Goal: Use online tool/utility: Use online tool/utility

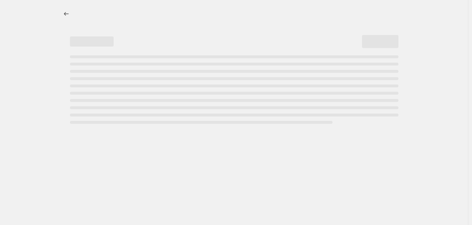
select select "percentage"
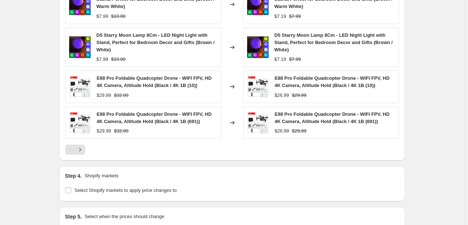
scroll to position [478, 0]
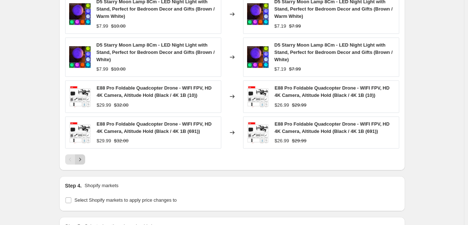
click at [83, 161] on icon "Next" at bounding box center [79, 159] width 7 height 7
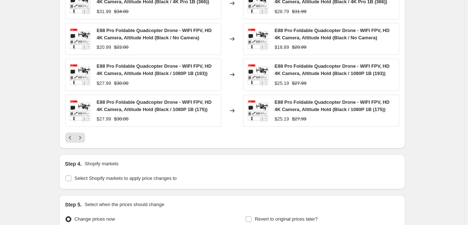
click at [83, 142] on div "PRICE CHANGE PREVIEW Over 250 product variants would be affected by this price …" at bounding box center [232, 37] width 346 height 222
click at [83, 138] on icon "Next" at bounding box center [79, 137] width 7 height 7
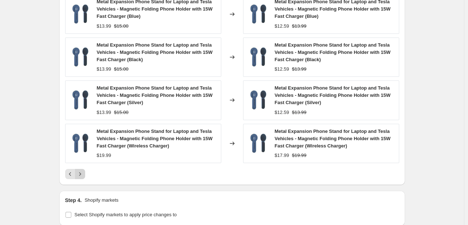
click at [84, 173] on icon "Next" at bounding box center [79, 173] width 7 height 7
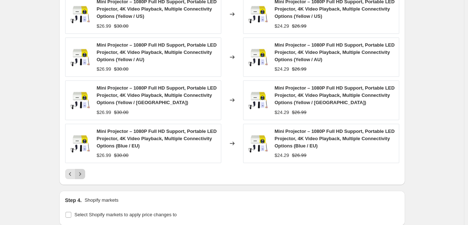
click at [83, 174] on icon "Next" at bounding box center [79, 173] width 7 height 7
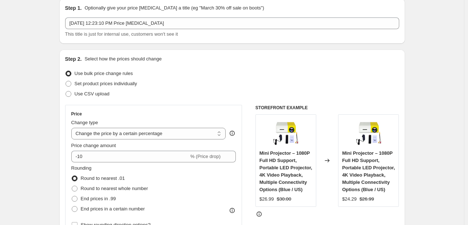
scroll to position [27, 0]
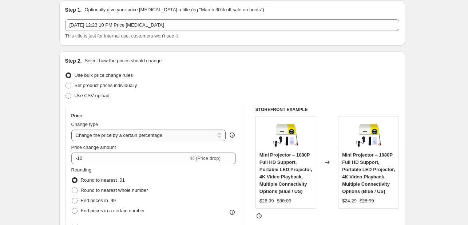
click at [97, 136] on select "Change the price to a certain amount Change the price by a certain amount Chang…" at bounding box center [148, 136] width 155 height 12
click at [67, 150] on div "Price Change type Change the price to a certain amount Change the price by a ce…" at bounding box center [153, 172] width 177 height 131
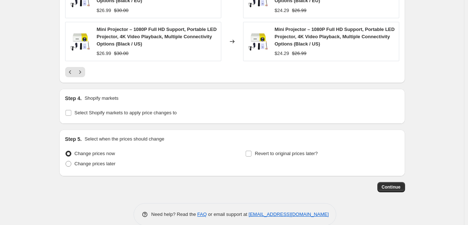
scroll to position [591, 0]
